Goal: Task Accomplishment & Management: Manage account settings

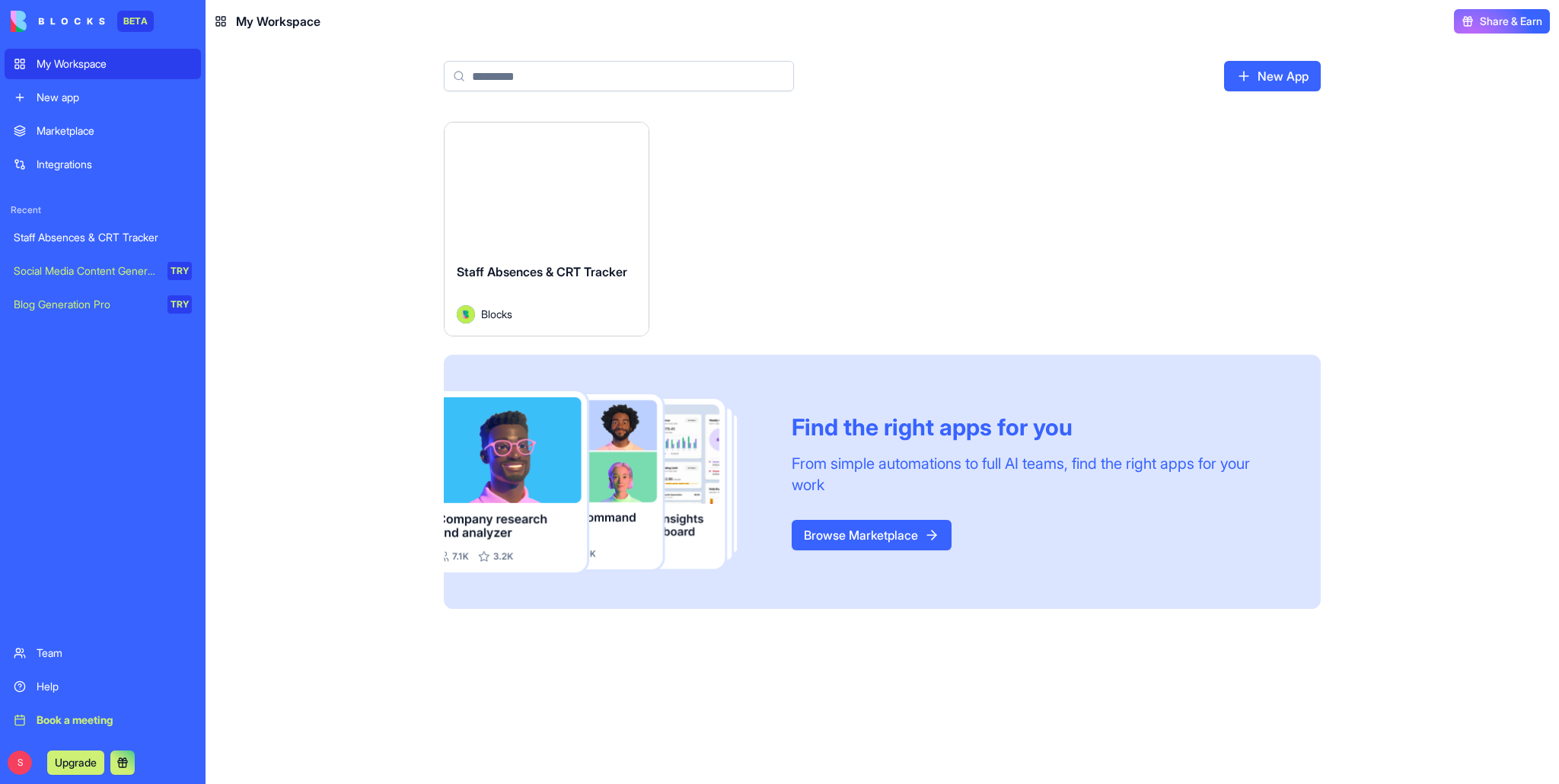
click at [534, 218] on div "Launch" at bounding box center [546, 187] width 204 height 128
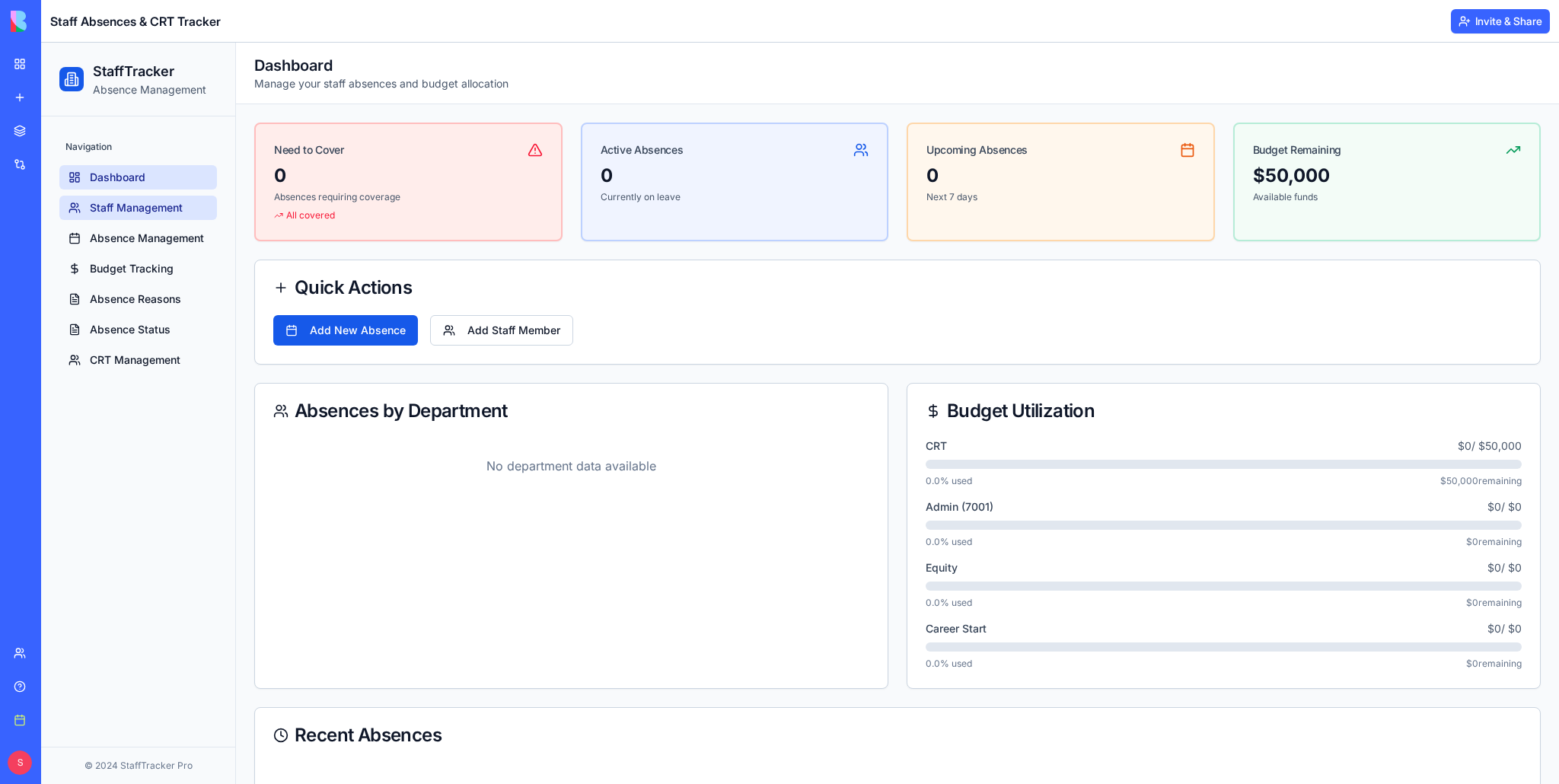
click at [129, 210] on span "Staff Management" at bounding box center [136, 208] width 92 height 15
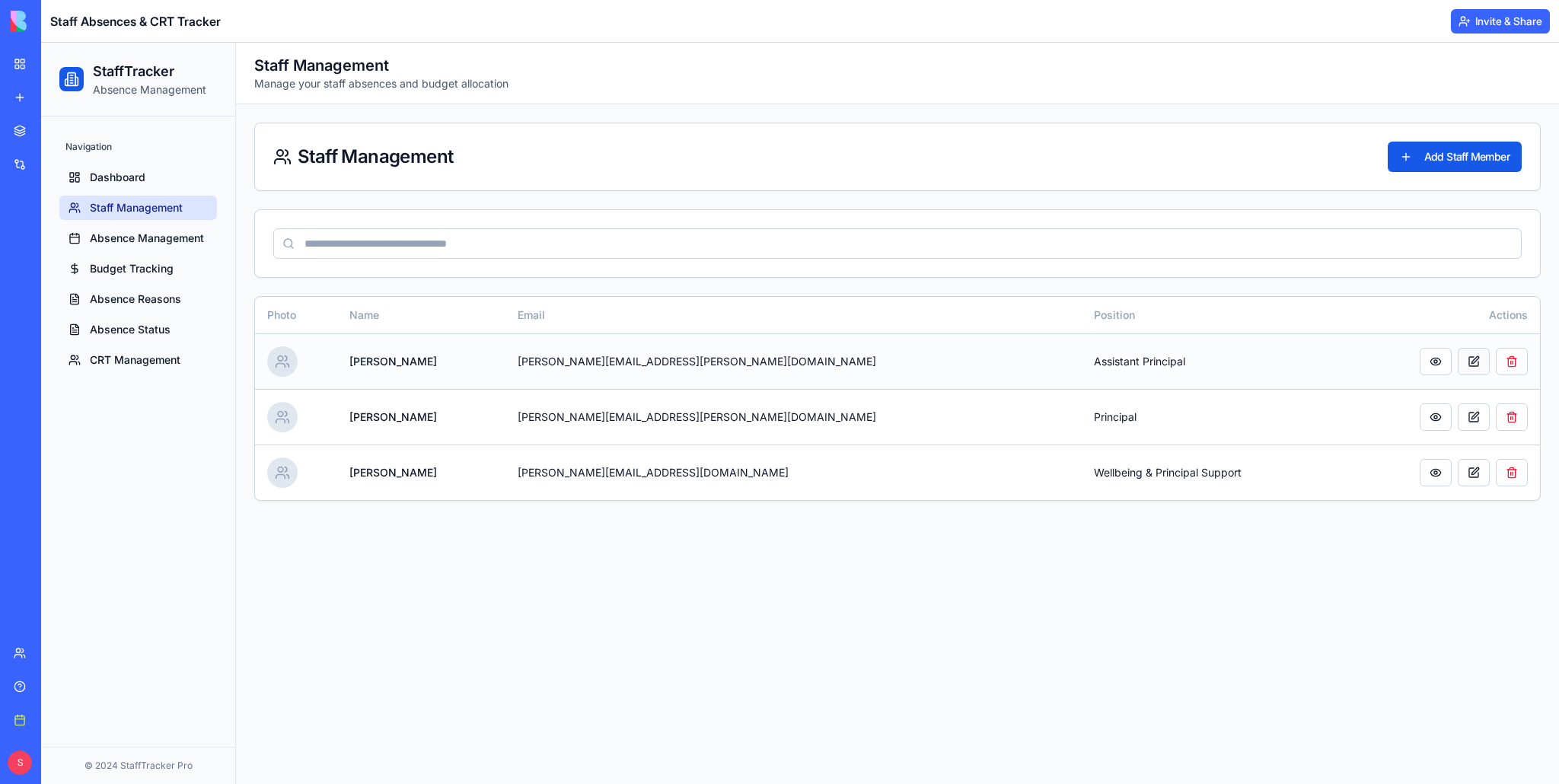
click at [1472, 358] on button at bounding box center [1474, 361] width 32 height 28
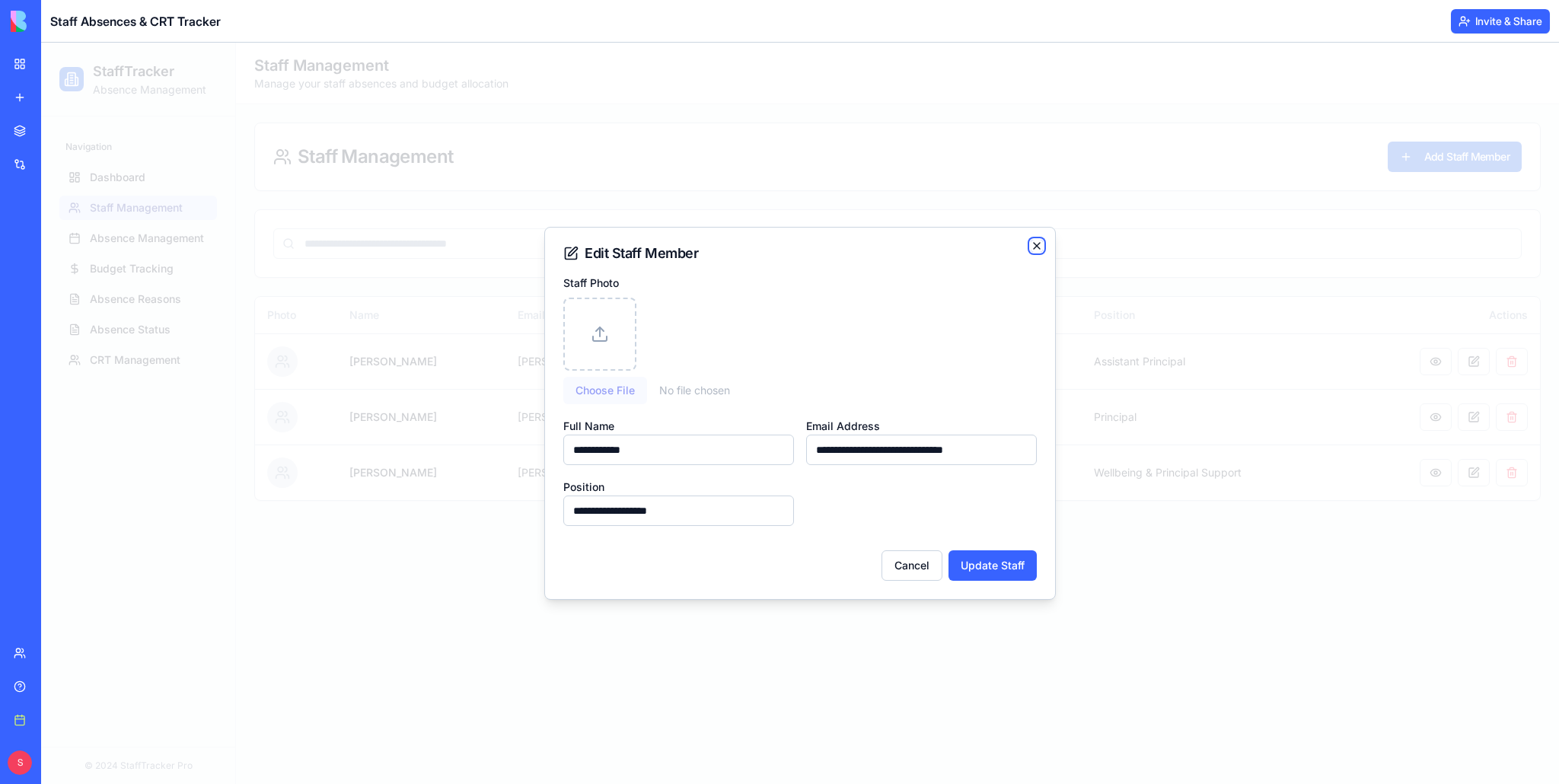
click at [1036, 243] on icon "button" at bounding box center [1037, 245] width 12 height 12
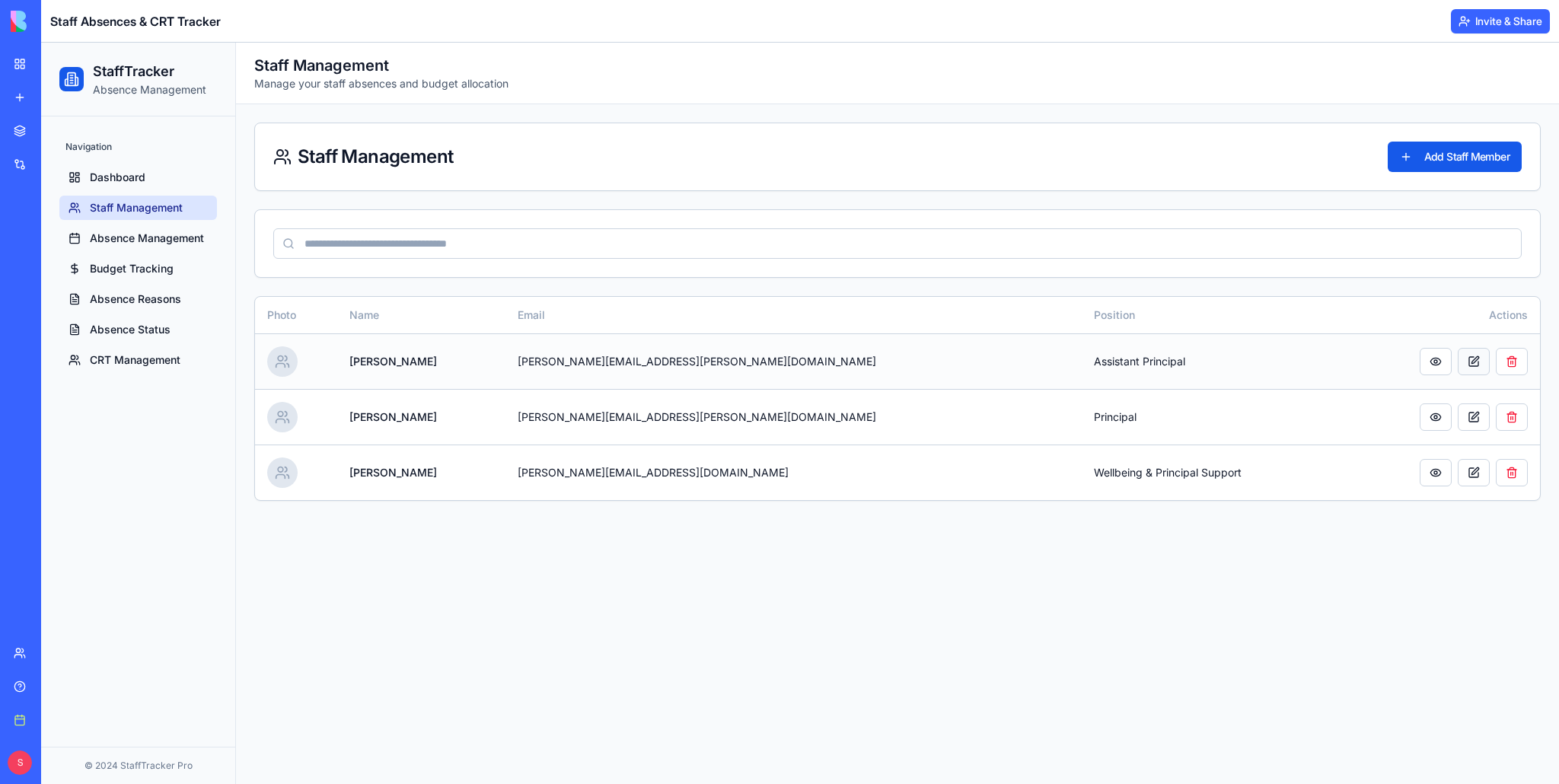
click at [1467, 361] on button at bounding box center [1474, 361] width 32 height 28
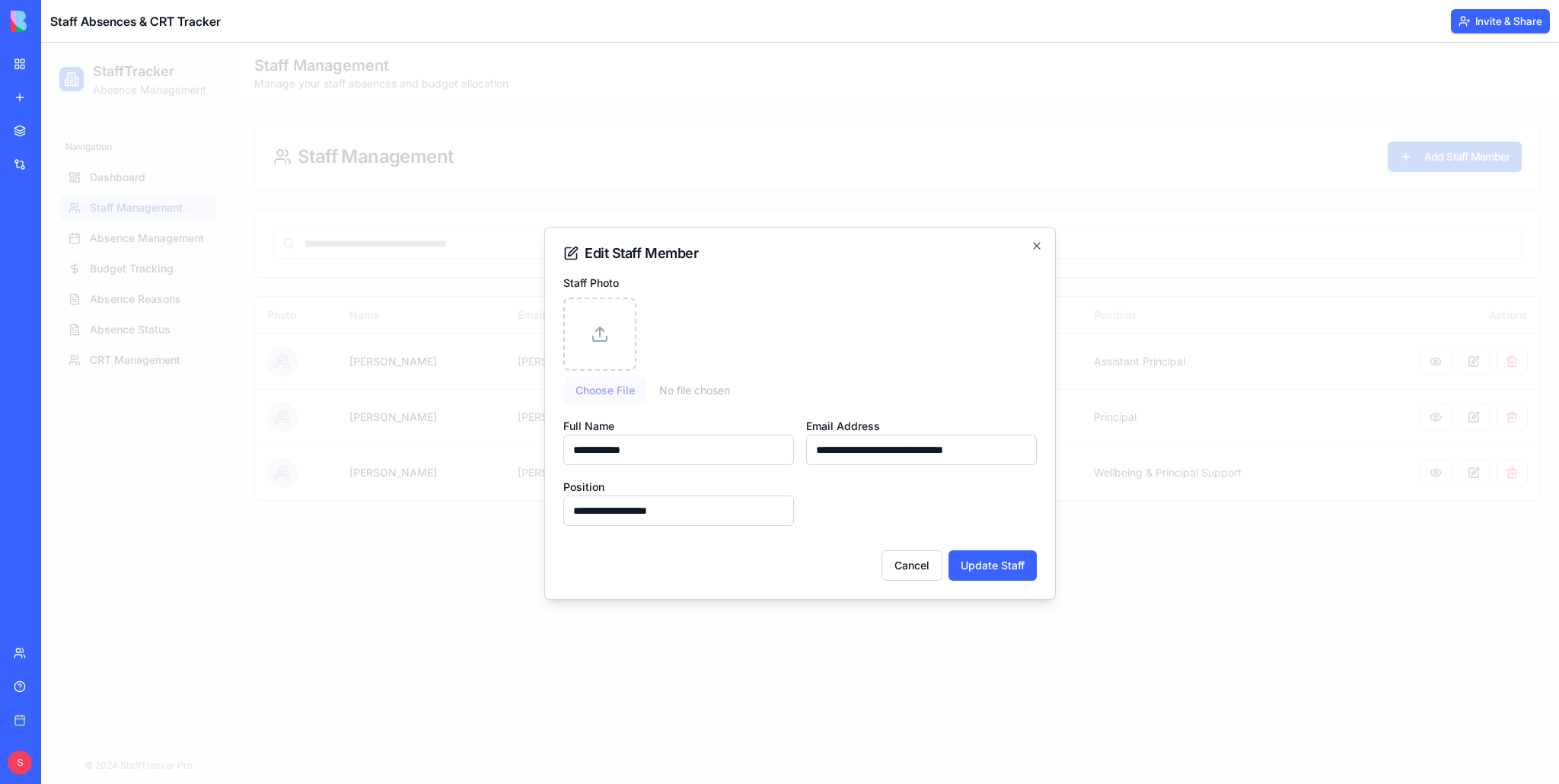
drag, startPoint x: 555, startPoint y: 347, endPoint x: 567, endPoint y: 355, distance: 14.4
click at [558, 348] on div "**********" at bounding box center [800, 412] width 511 height 373
click at [608, 391] on input "file" at bounding box center [680, 391] width 233 height 28
click at [598, 396] on input "file" at bounding box center [680, 391] width 233 height 28
type input "**********"
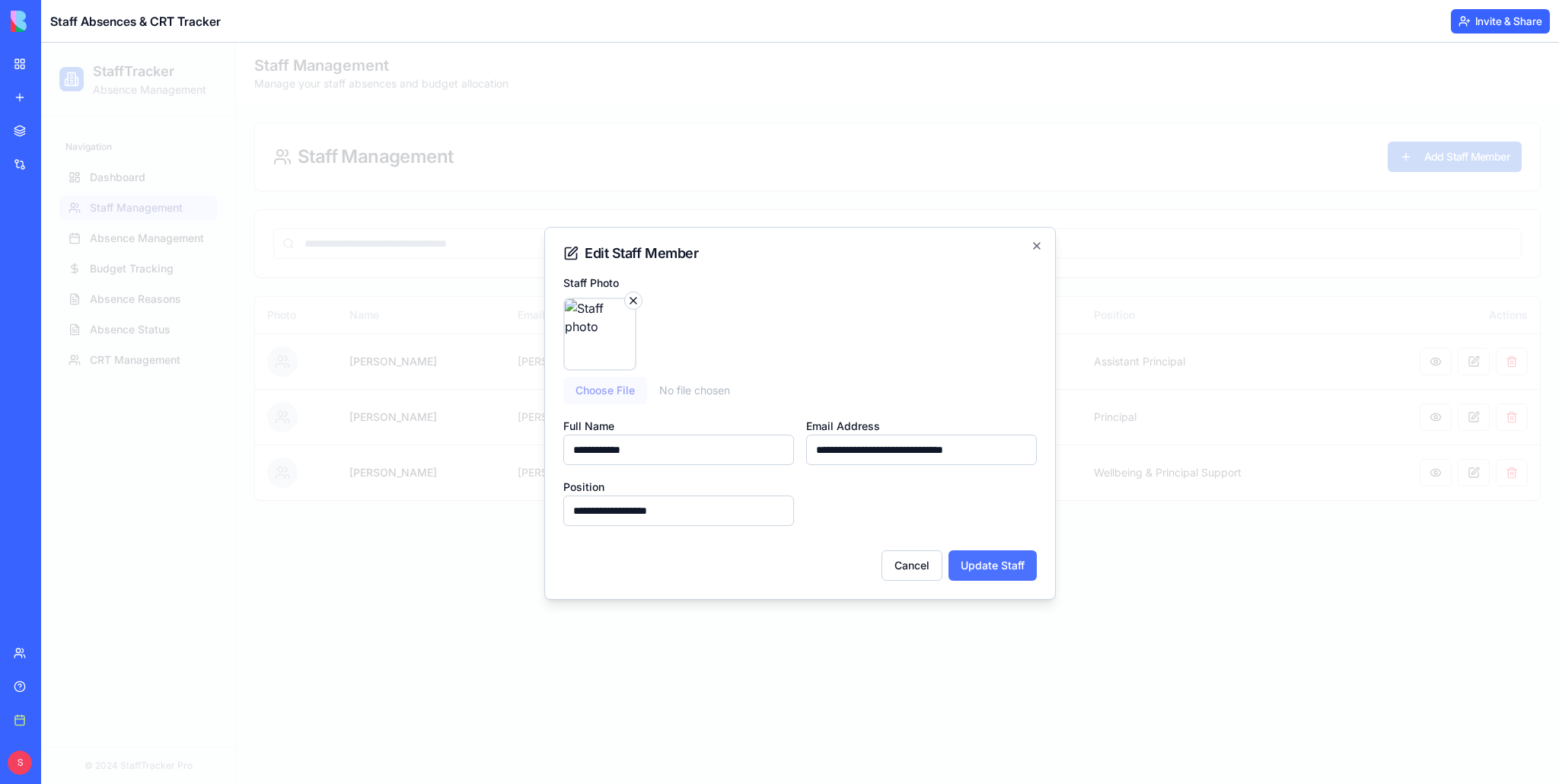
click at [1023, 565] on button "Update Staff" at bounding box center [992, 565] width 88 height 31
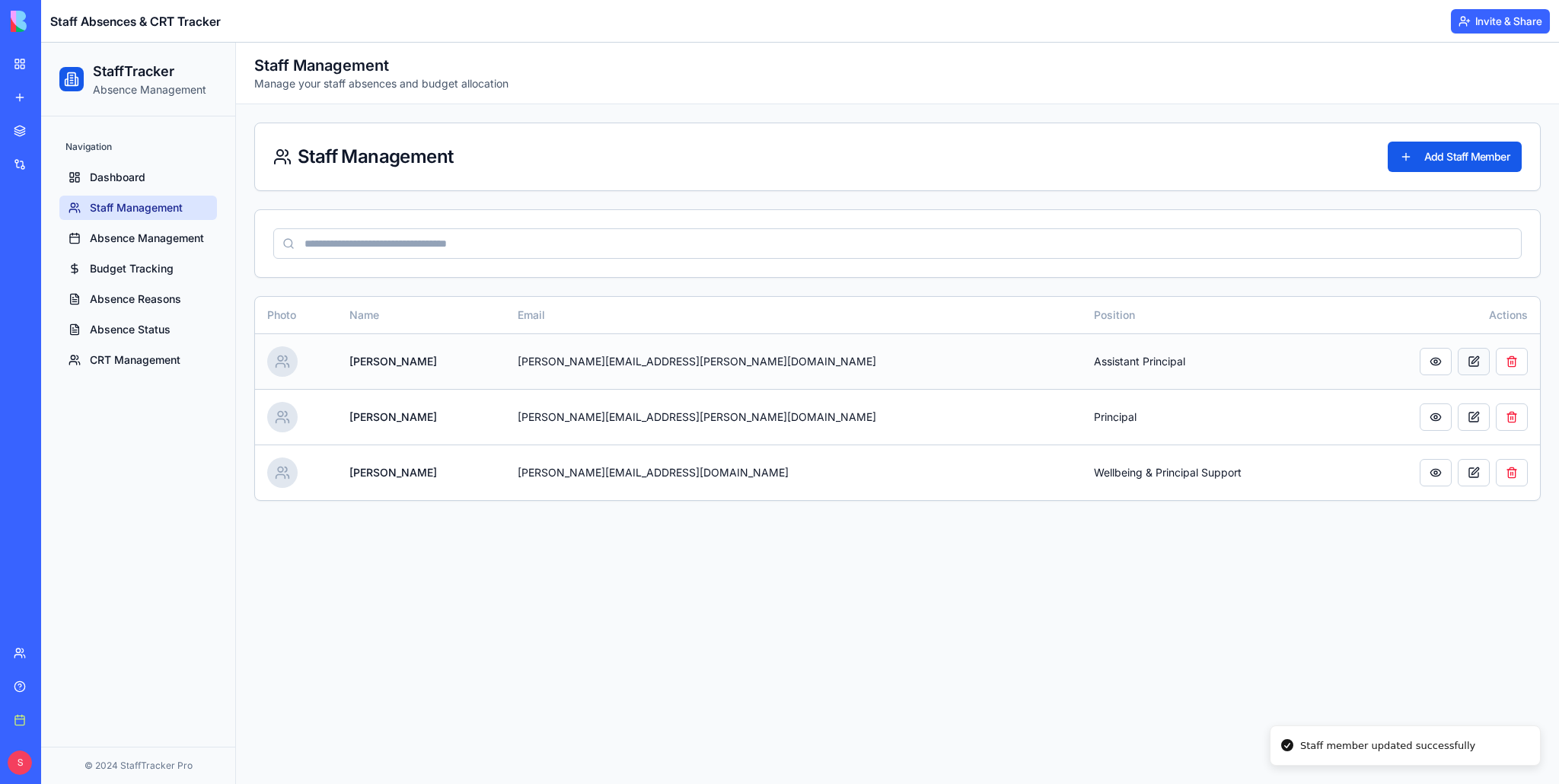
click at [1475, 358] on button at bounding box center [1474, 361] width 32 height 28
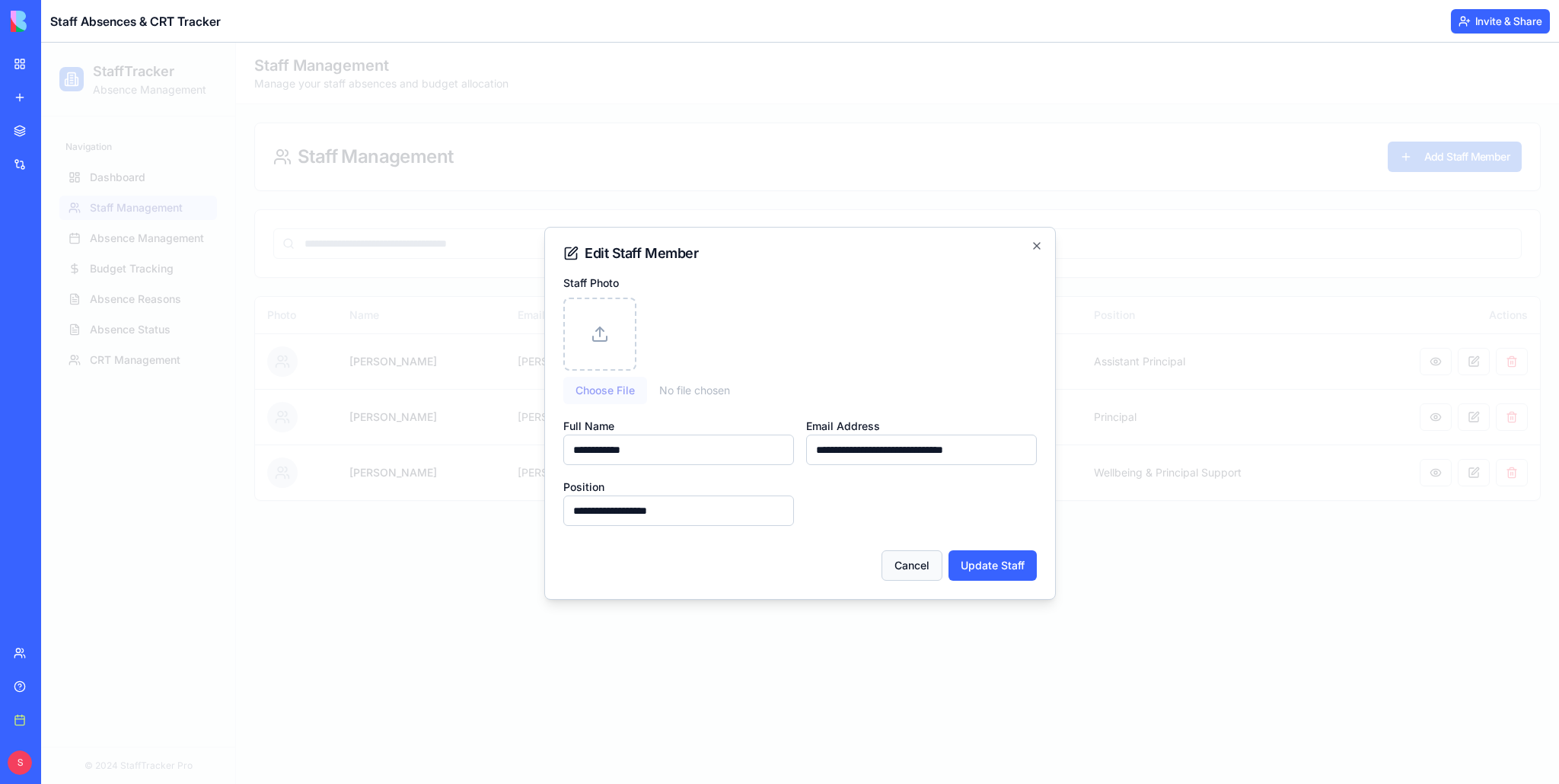
click at [931, 570] on button "Cancel" at bounding box center [912, 565] width 61 height 31
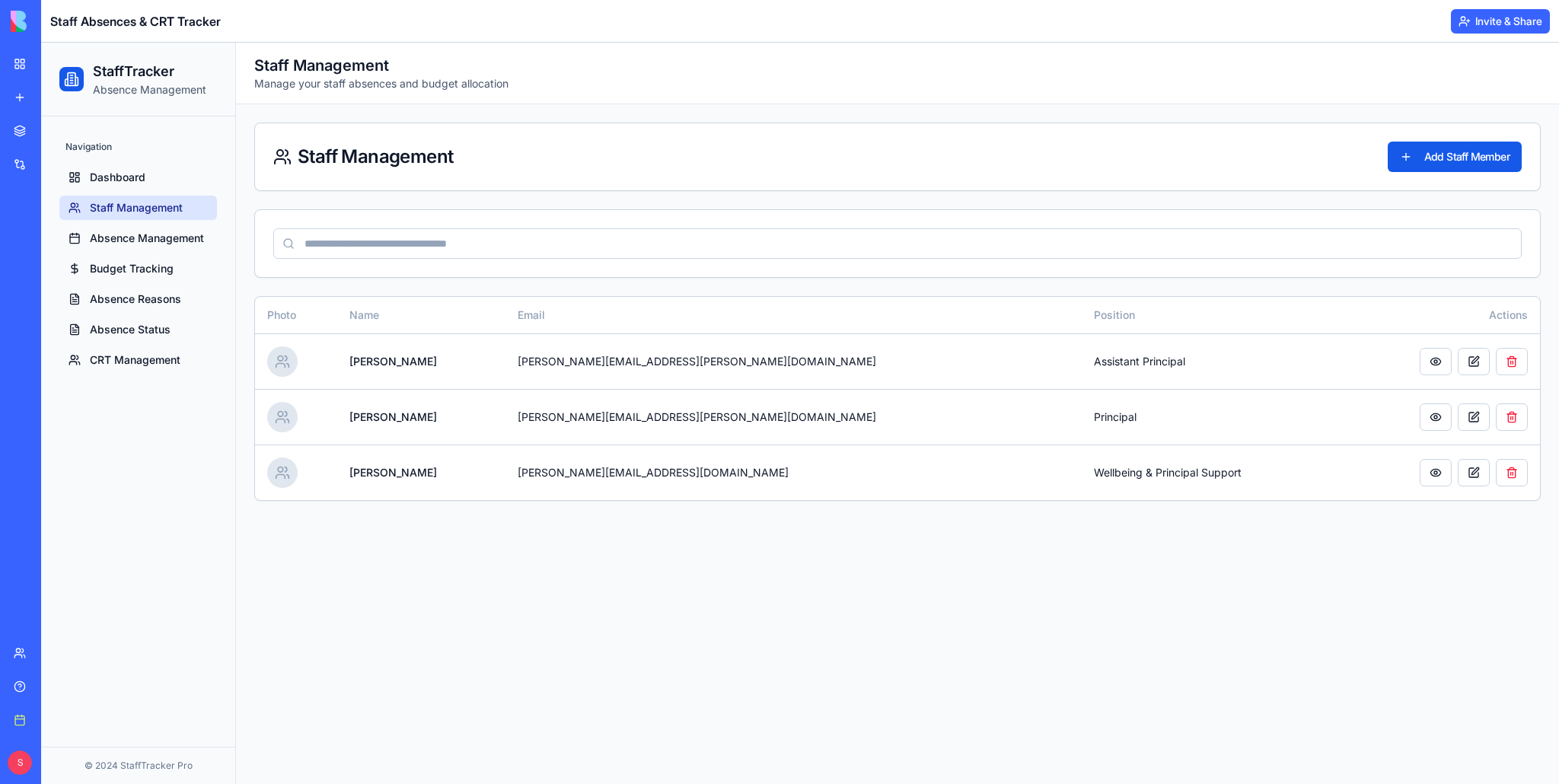
click at [21, 58] on link "My Workspace" at bounding box center [35, 64] width 61 height 31
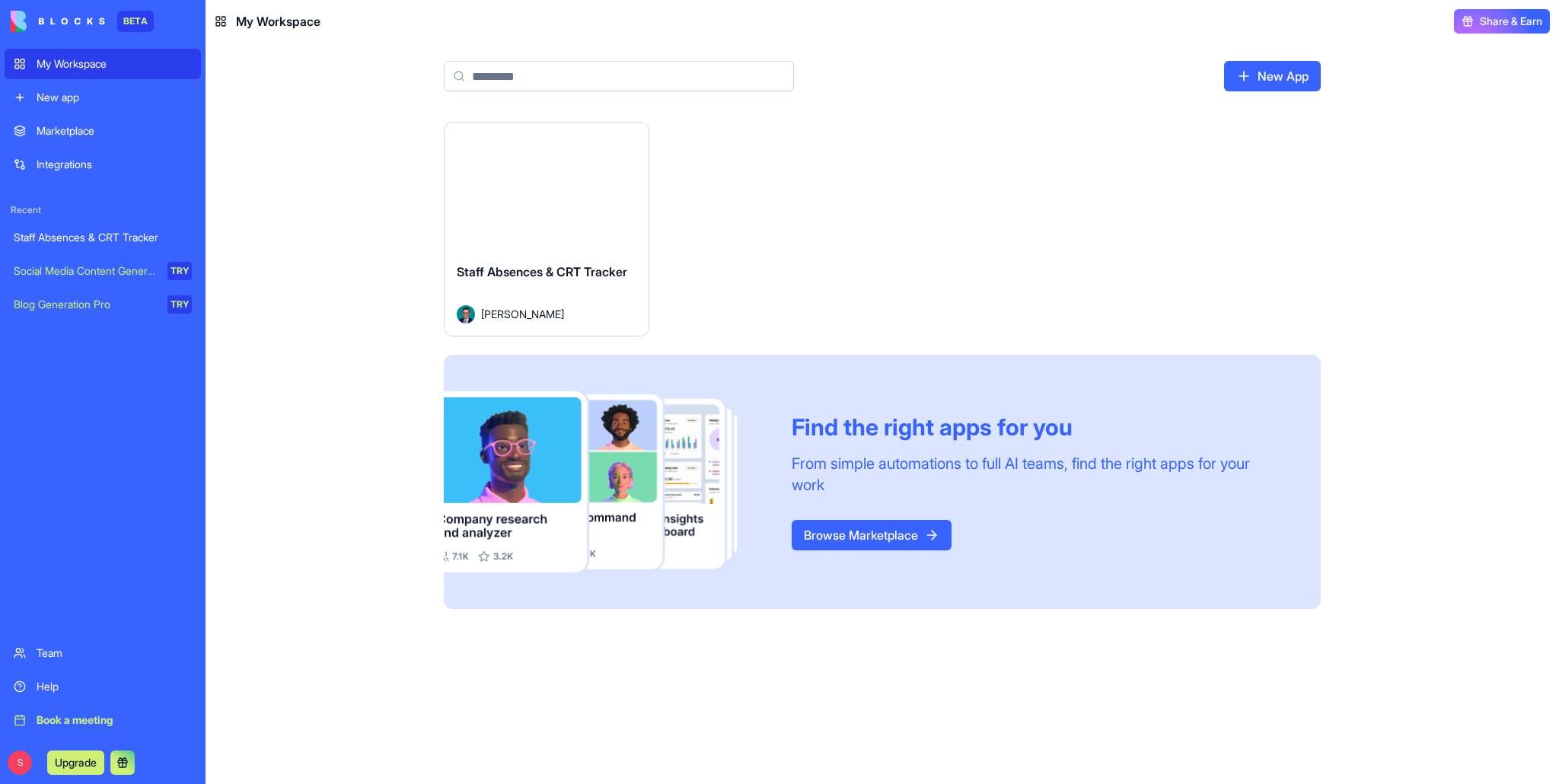
click at [112, 239] on div "Staff Absences & CRT Tracker" at bounding box center [103, 238] width 178 height 15
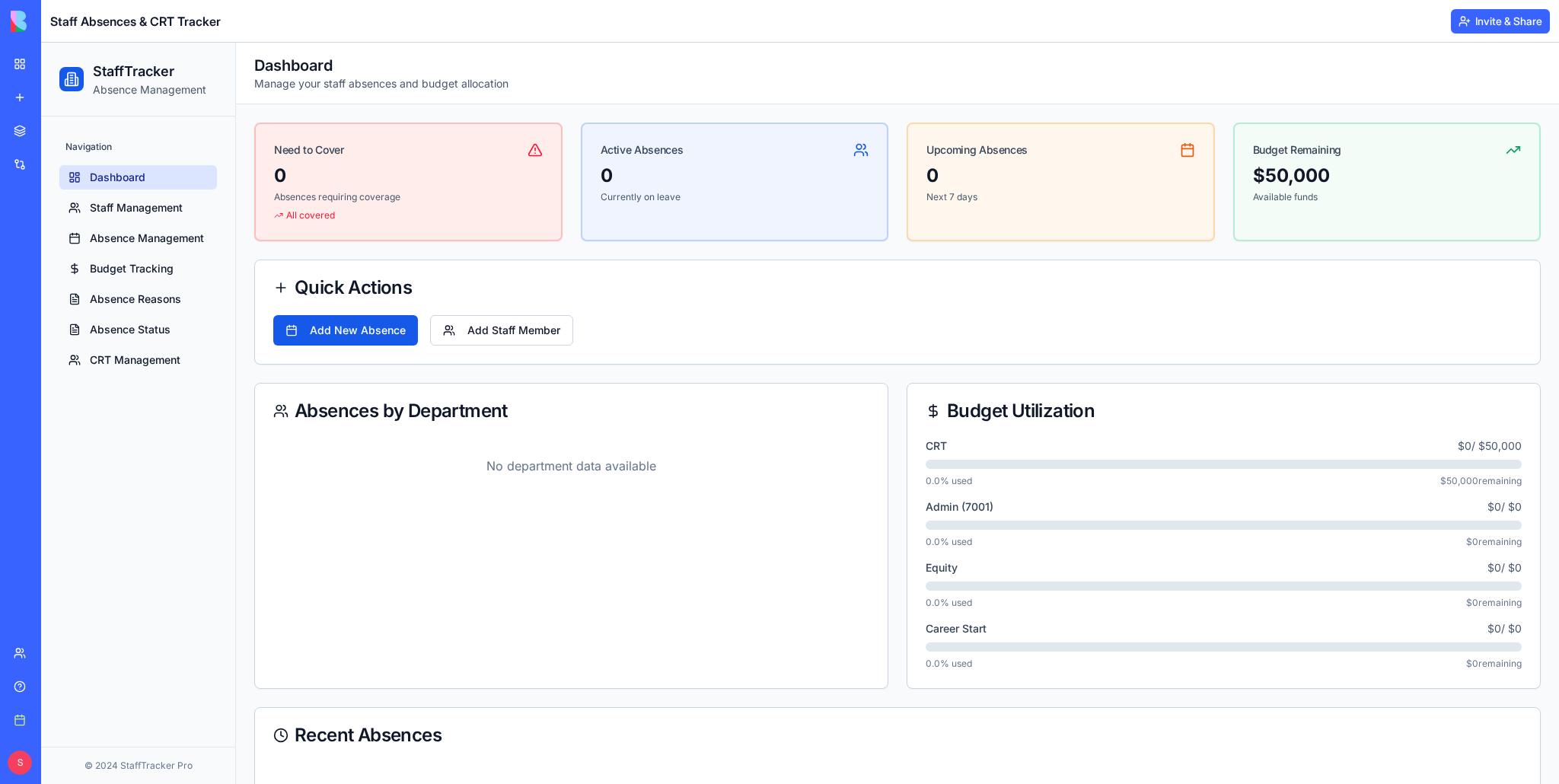
click at [1482, 27] on button "Invite & Share" at bounding box center [1500, 21] width 99 height 24
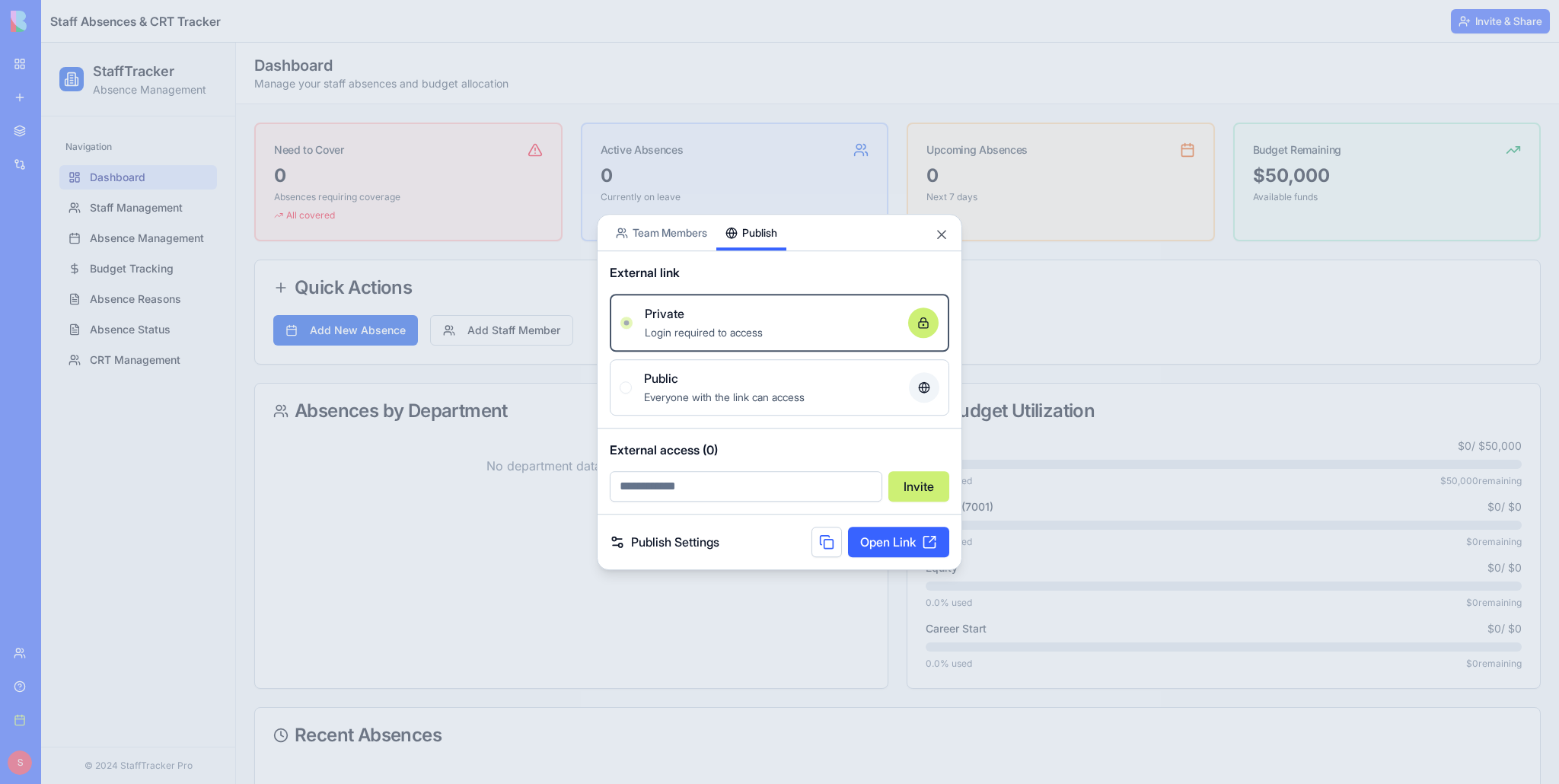
click at [734, 226] on button "Publish" at bounding box center [752, 232] width 70 height 36
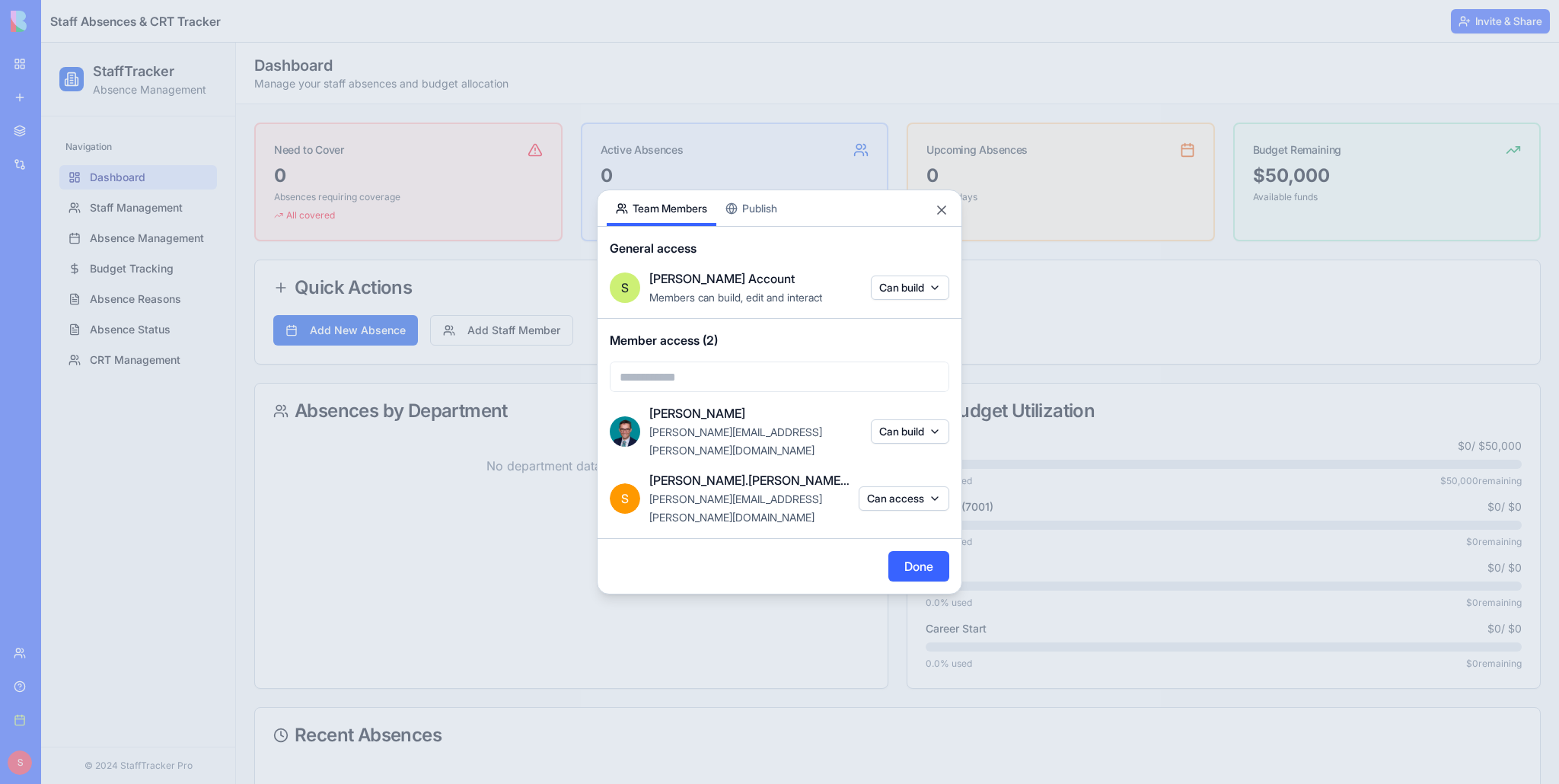
click at [683, 211] on button "Team Members" at bounding box center [661, 208] width 110 height 36
click at [938, 217] on button "Close" at bounding box center [941, 210] width 15 height 15
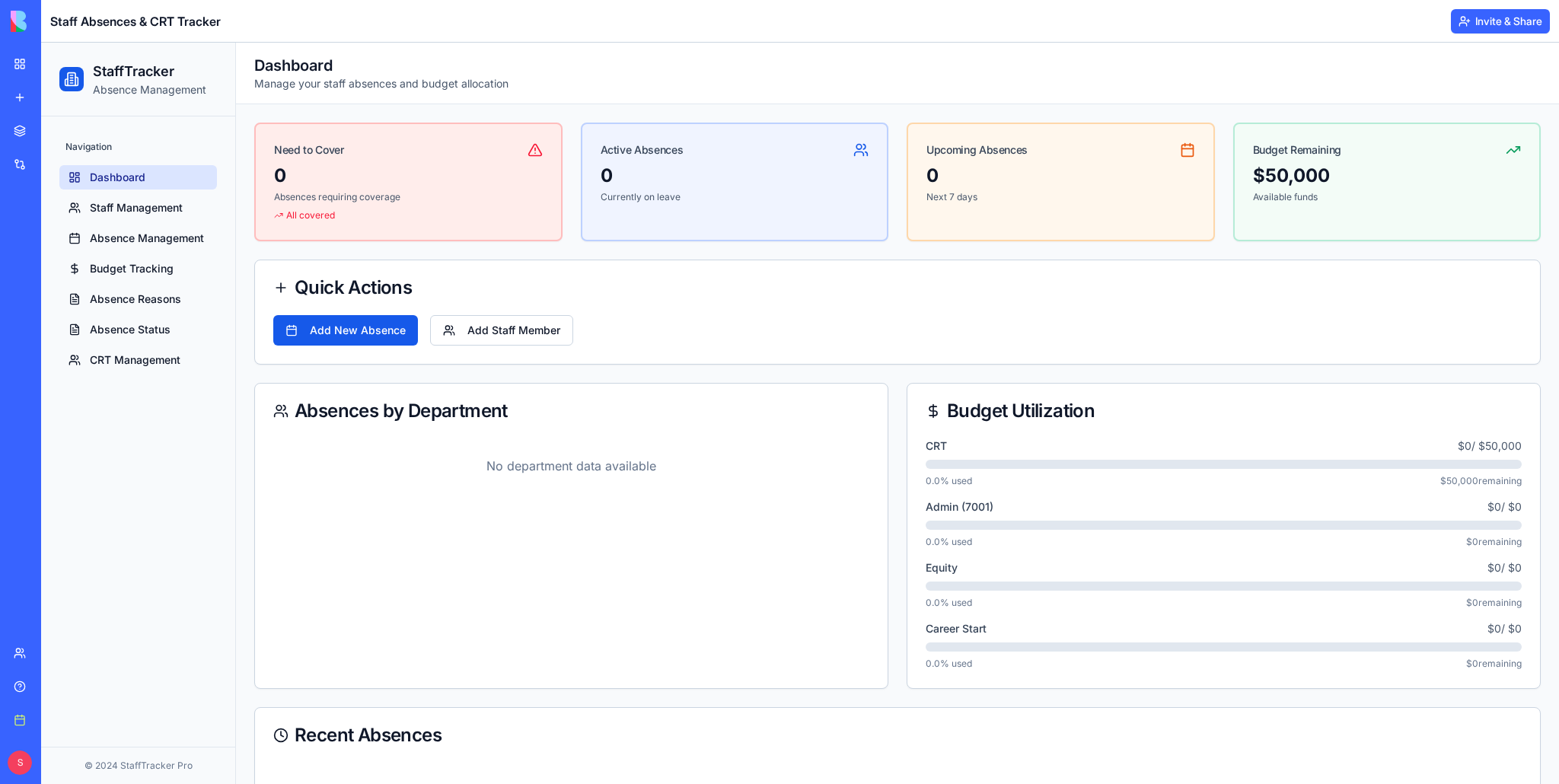
click at [56, 237] on div "Staff Absences & CRT Tracker" at bounding box center [35, 238] width 43 height 15
click at [96, 208] on span "Staff Management" at bounding box center [136, 208] width 92 height 15
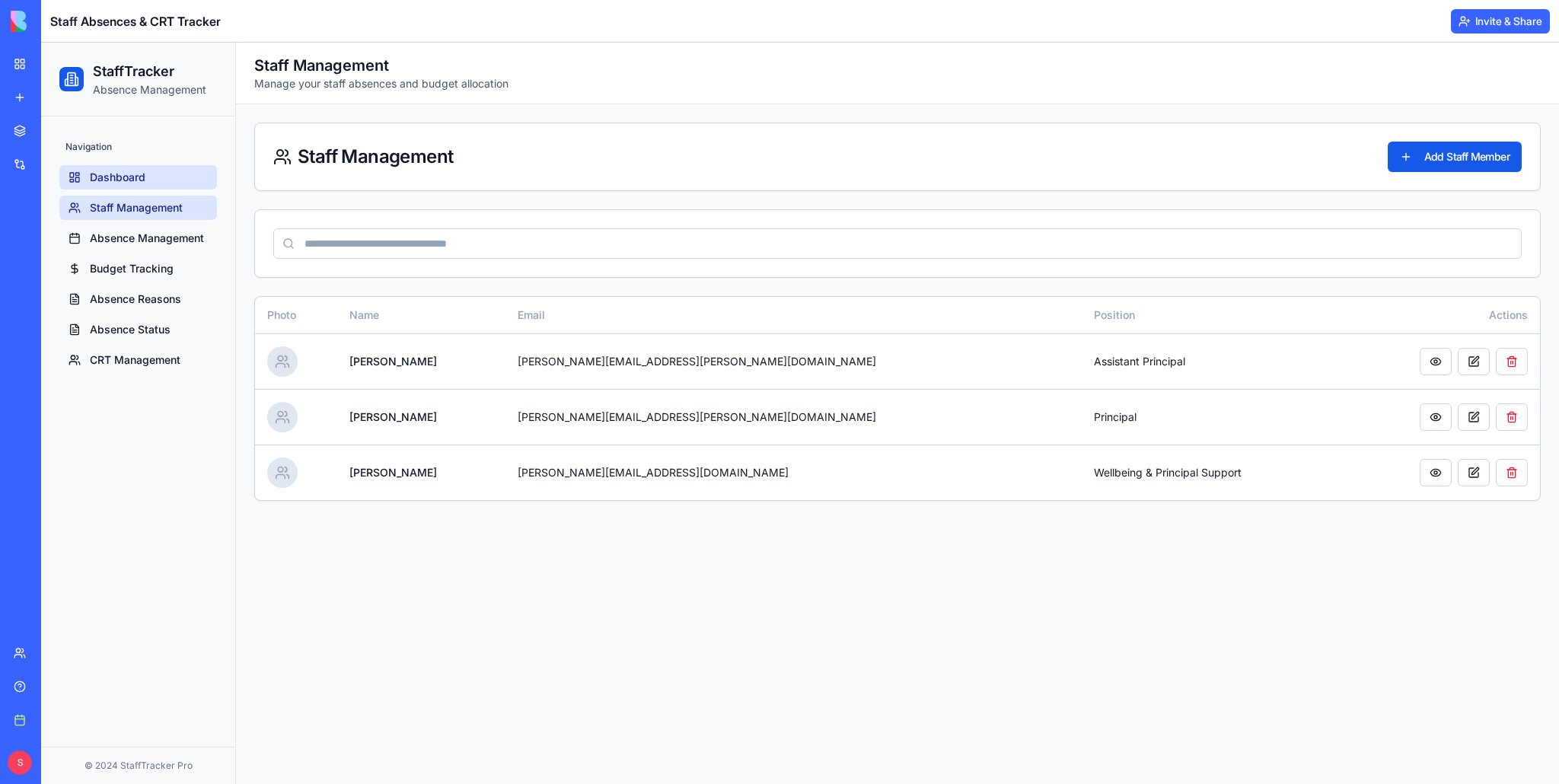
click at [149, 167] on link "Dashboard" at bounding box center [138, 178] width 157 height 24
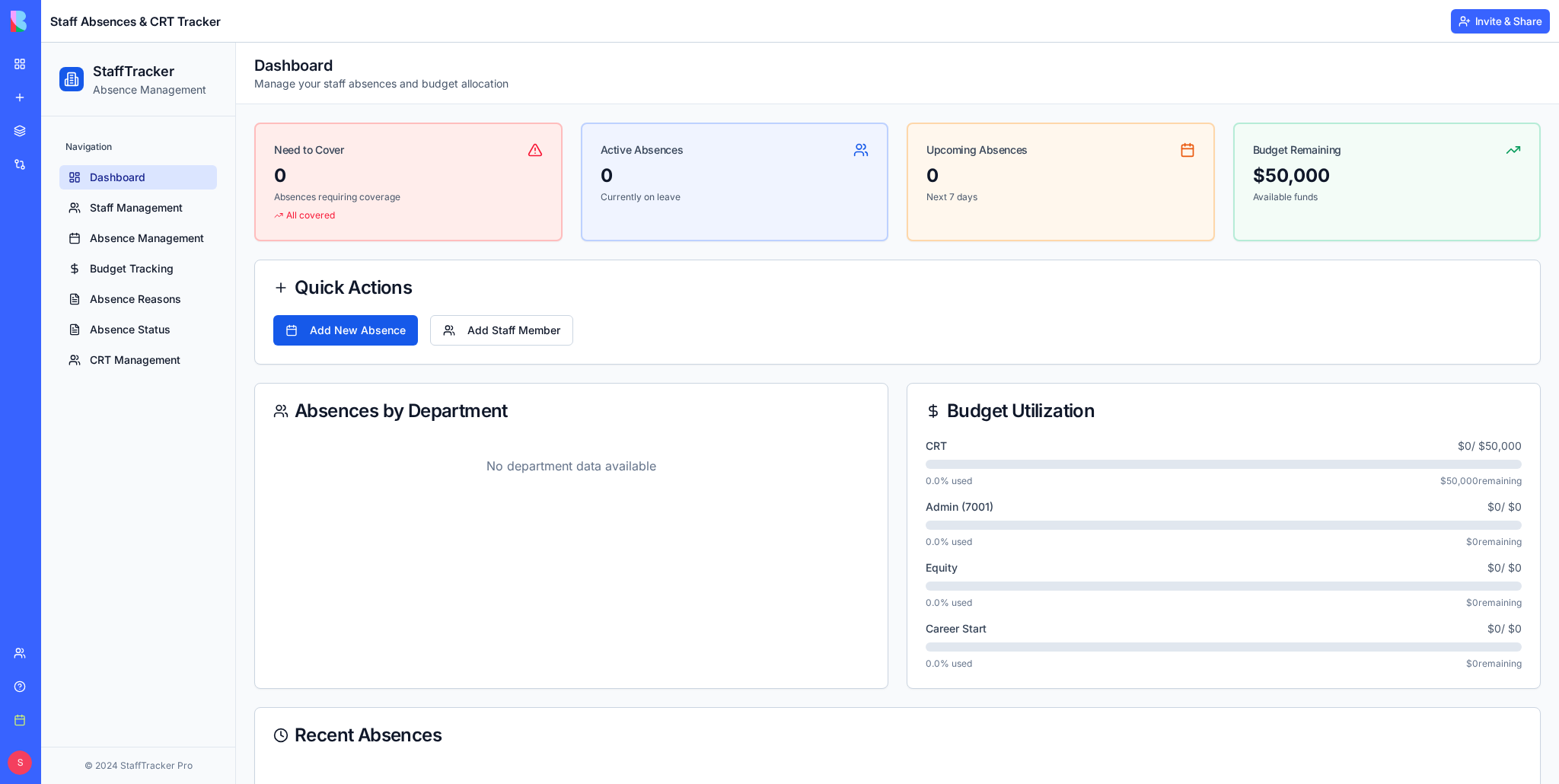
click at [1482, 16] on button "Invite & Share" at bounding box center [1500, 21] width 99 height 24
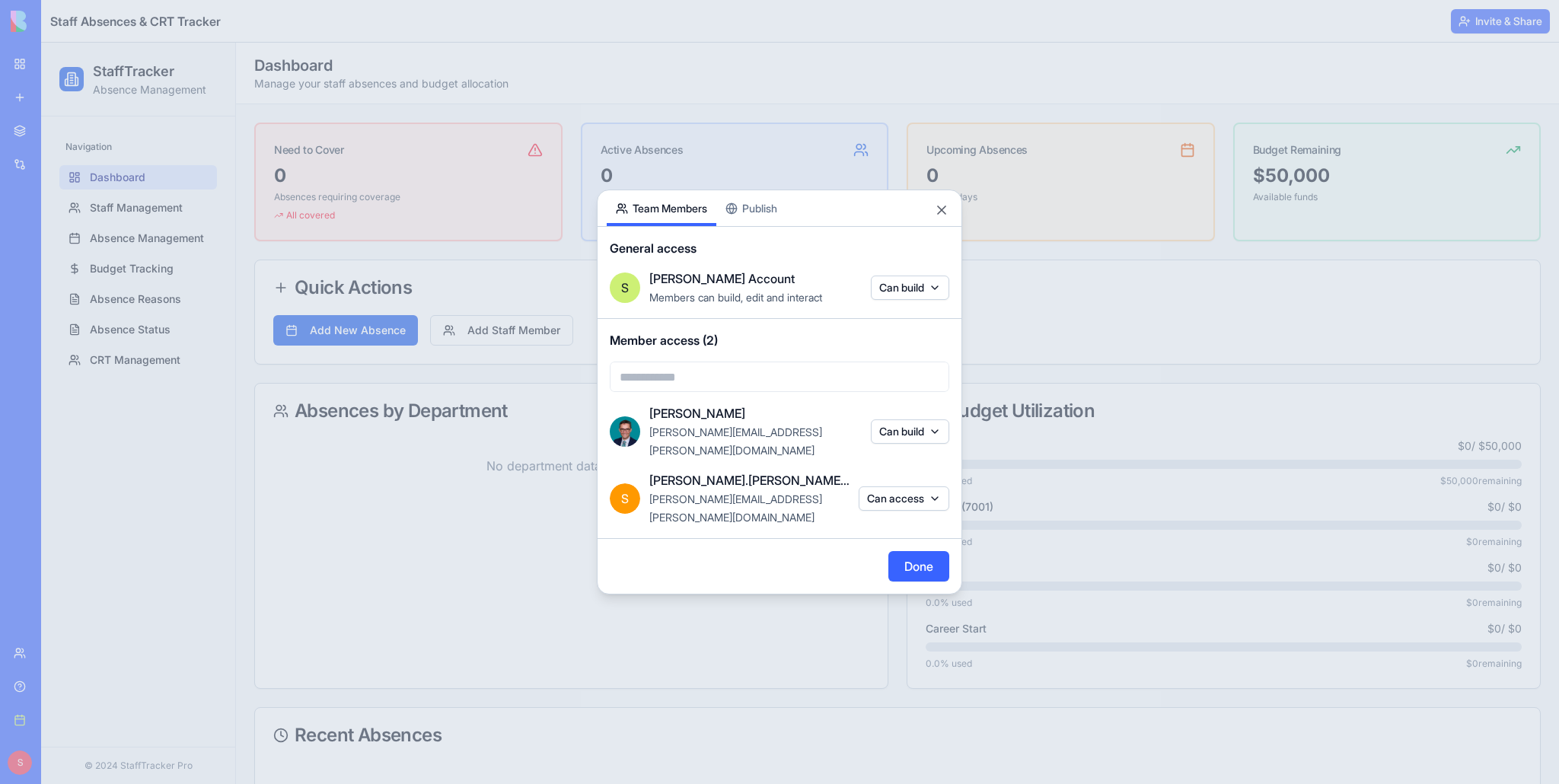
click at [800, 453] on span "[PERSON_NAME][EMAIL_ADDRESS][PERSON_NAME][DOMAIN_NAME]" at bounding box center [735, 441] width 173 height 31
copy span "[PERSON_NAME][EMAIL_ADDRESS][PERSON_NAME][DOMAIN_NAME]"
click at [943, 217] on button "Close" at bounding box center [941, 210] width 15 height 15
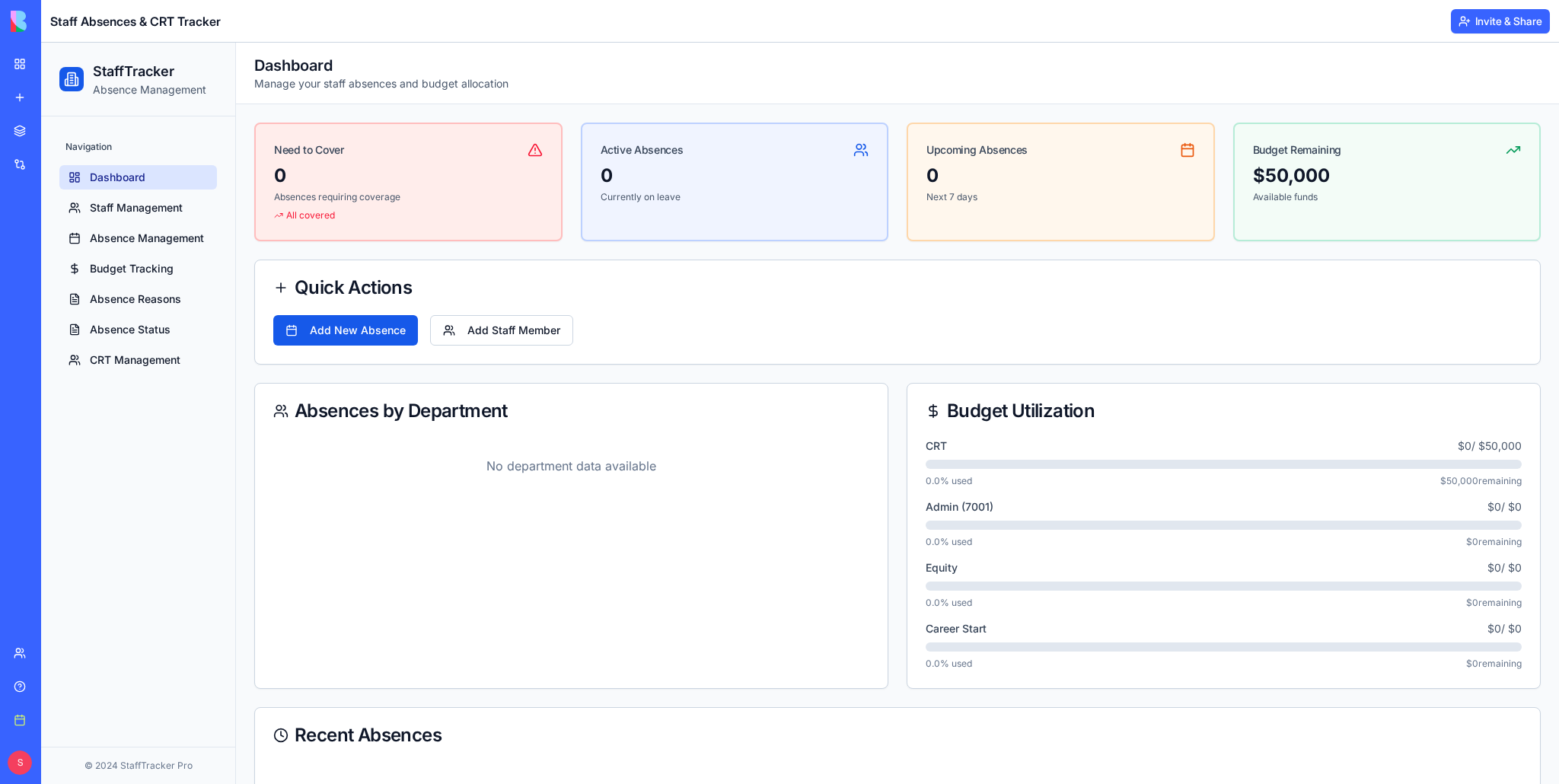
click at [6, 770] on div "S Upgrade" at bounding box center [20, 763] width 32 height 43
